Goal: Find specific page/section: Find specific page/section

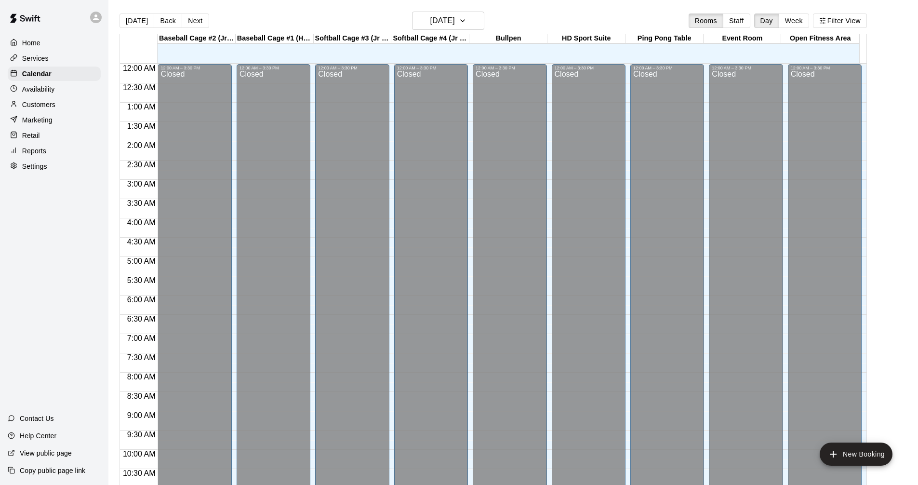
scroll to position [464, 0]
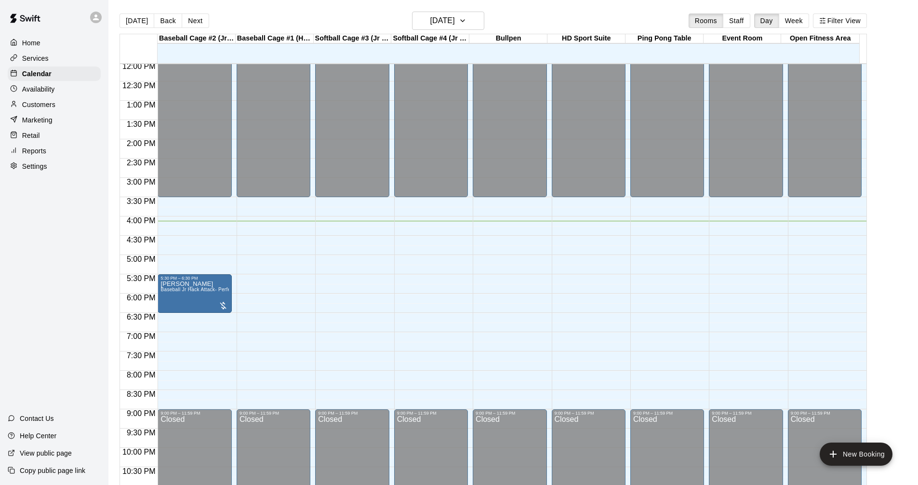
click at [59, 63] on div "Services" at bounding box center [54, 58] width 93 height 14
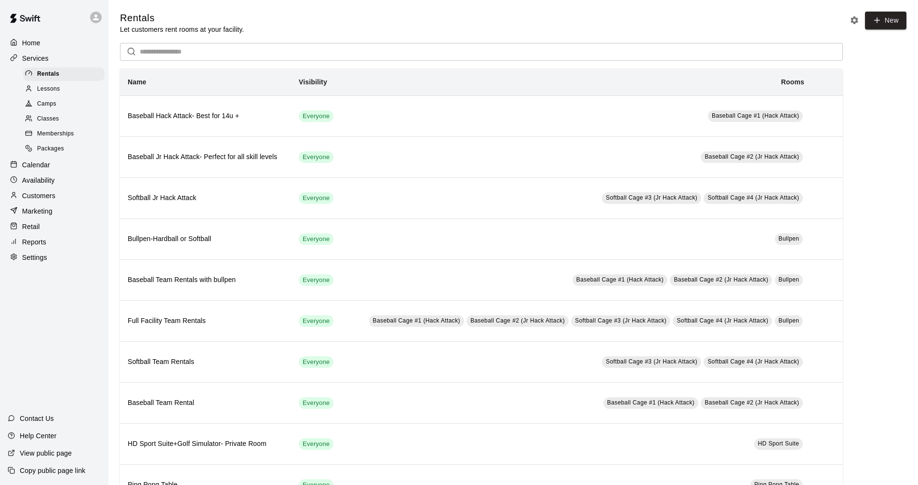
click at [39, 172] on div "Calendar" at bounding box center [54, 165] width 93 height 14
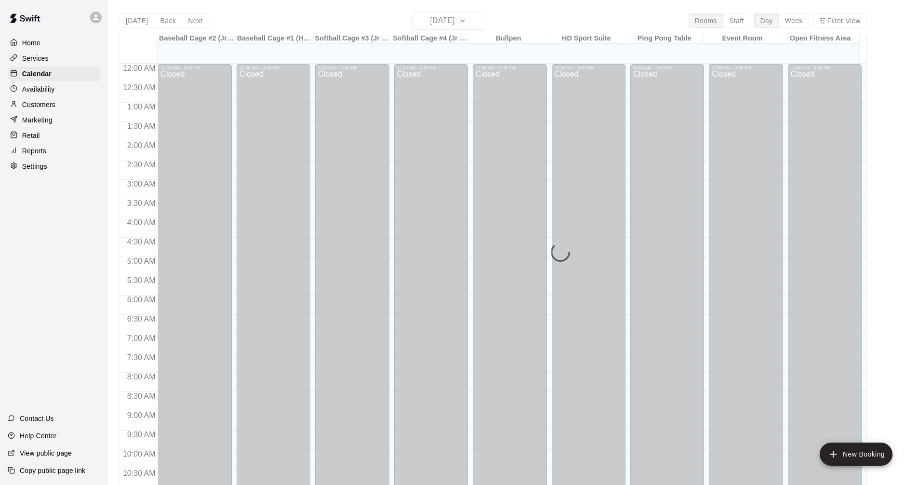
scroll to position [464, 0]
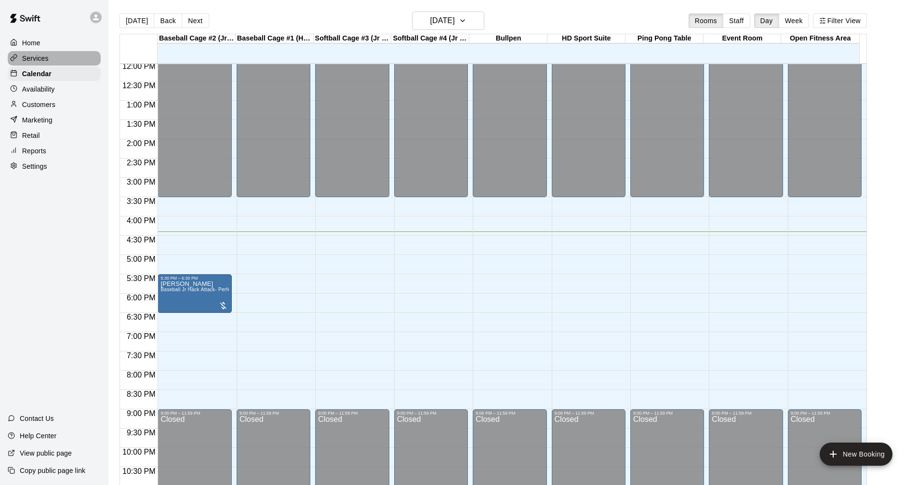
click at [24, 52] on div "Services" at bounding box center [54, 58] width 93 height 14
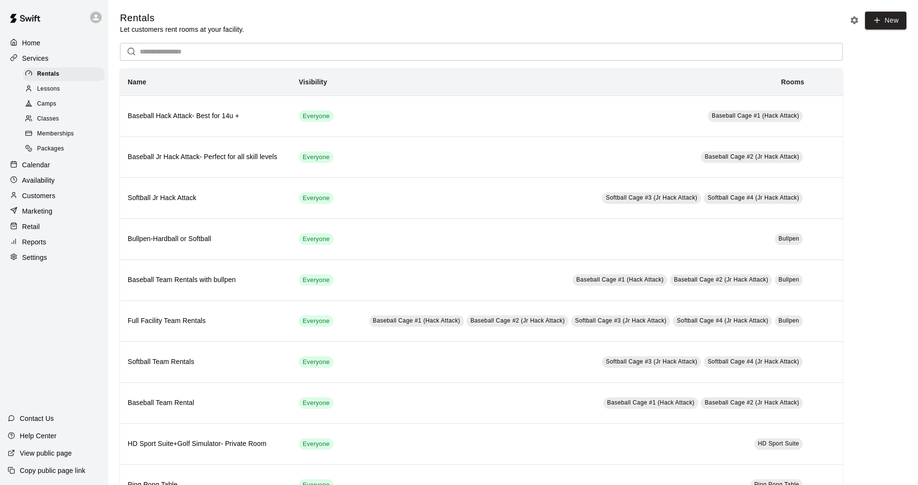
click at [71, 168] on div "Calendar" at bounding box center [54, 165] width 93 height 14
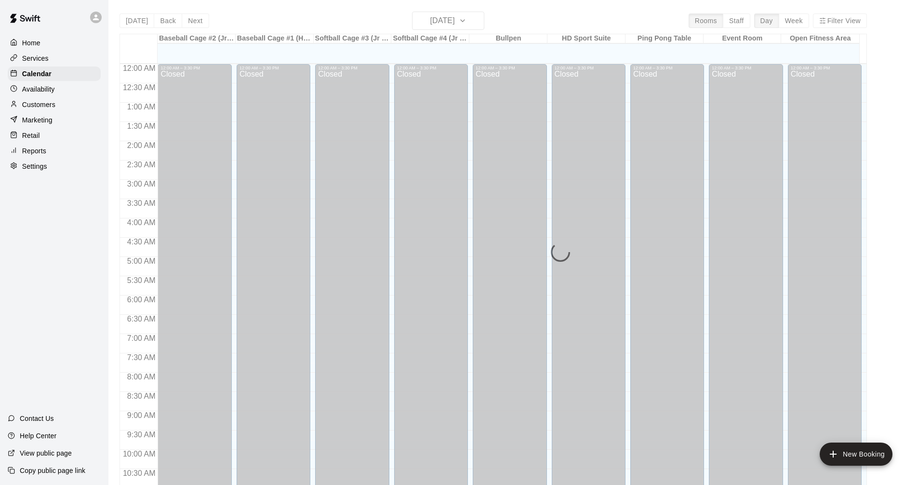
scroll to position [464, 0]
